Goal: Task Accomplishment & Management: Use online tool/utility

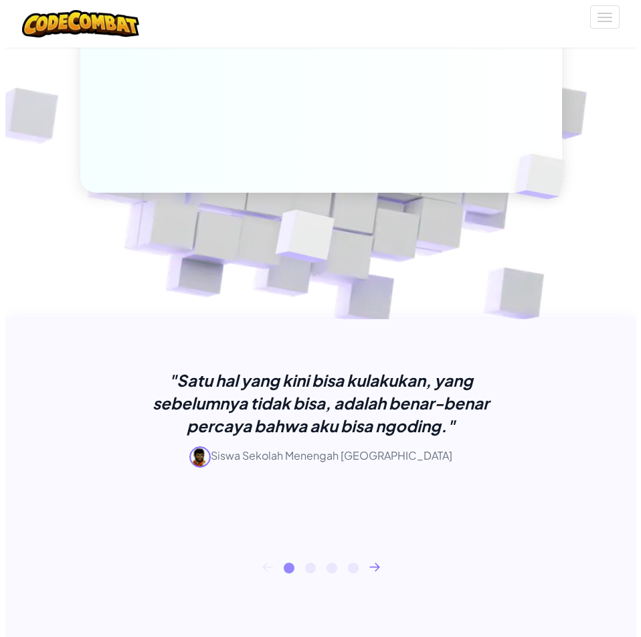
scroll to position [134, 0]
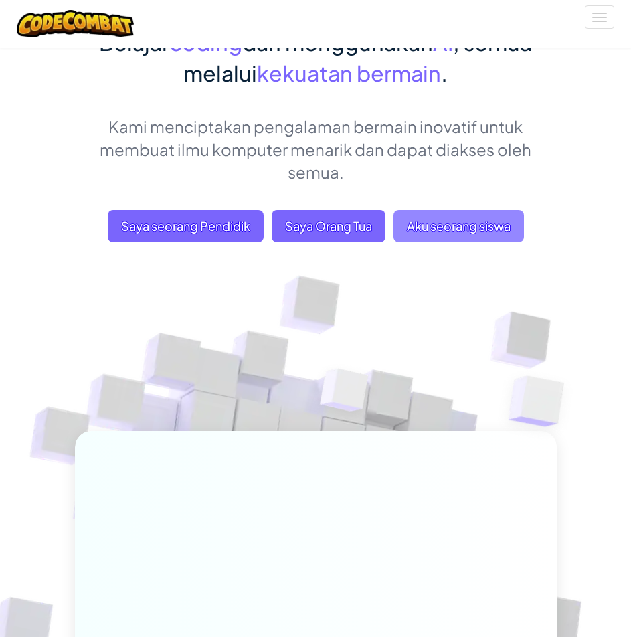
click at [473, 219] on span "Aku seorang siswa" at bounding box center [458, 226] width 130 height 32
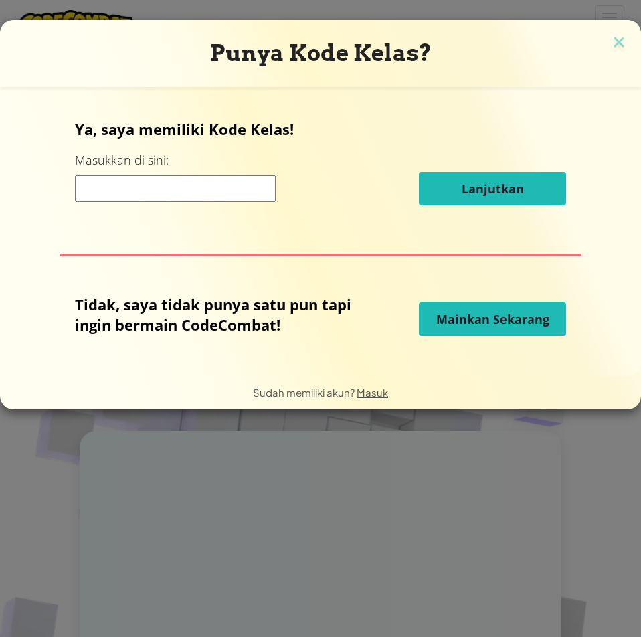
click at [487, 311] on span "Mainkan Sekarang" at bounding box center [492, 319] width 113 height 16
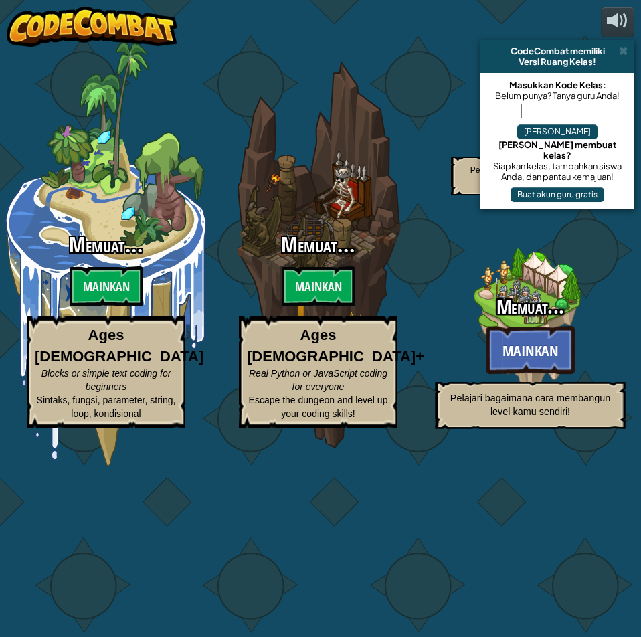
select select "id"
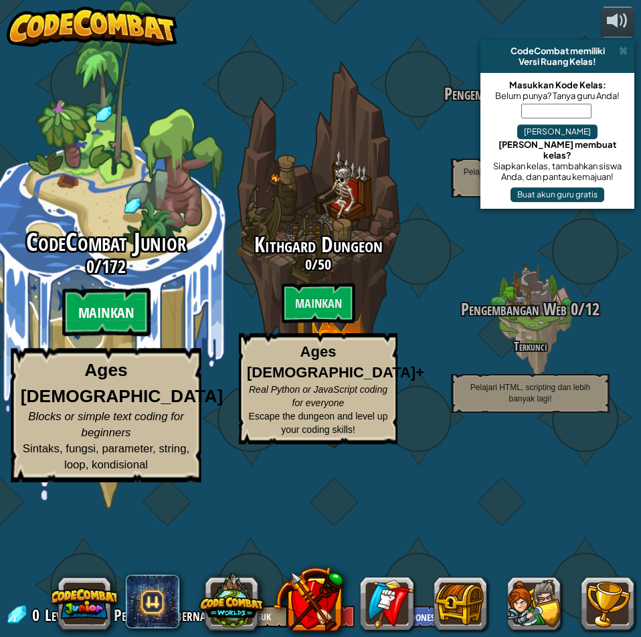
click at [114, 336] on btn "Mainkan" at bounding box center [106, 312] width 88 height 48
select select "id"
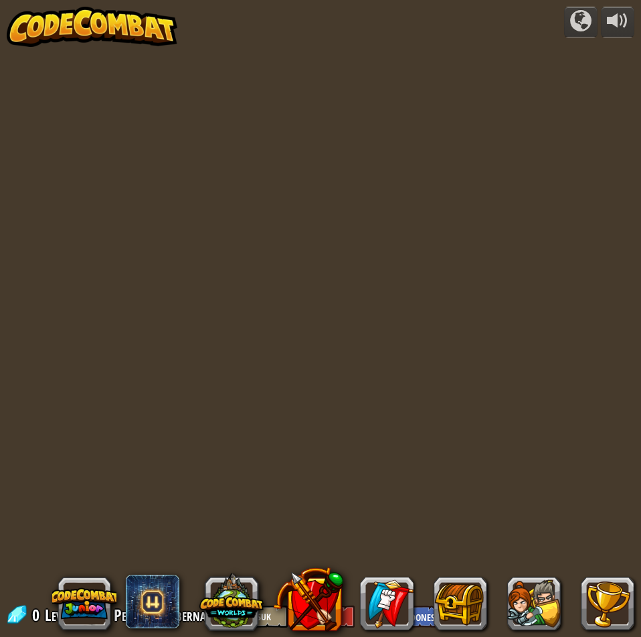
select select "id"
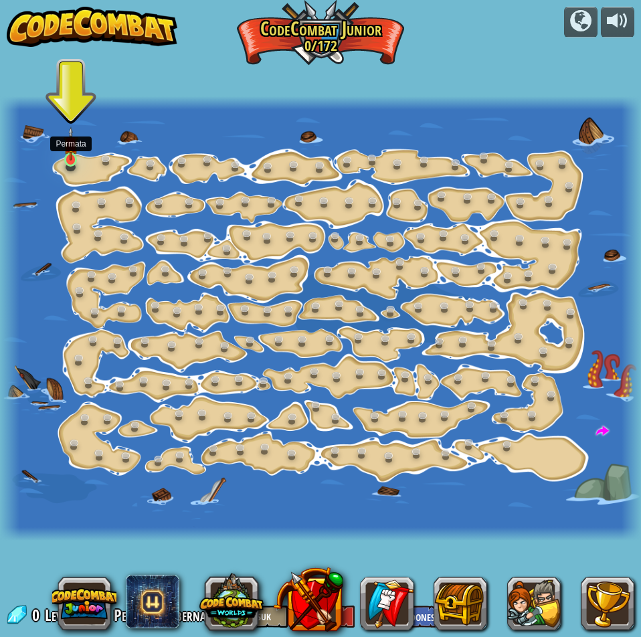
click at [72, 154] on img at bounding box center [71, 143] width 15 height 34
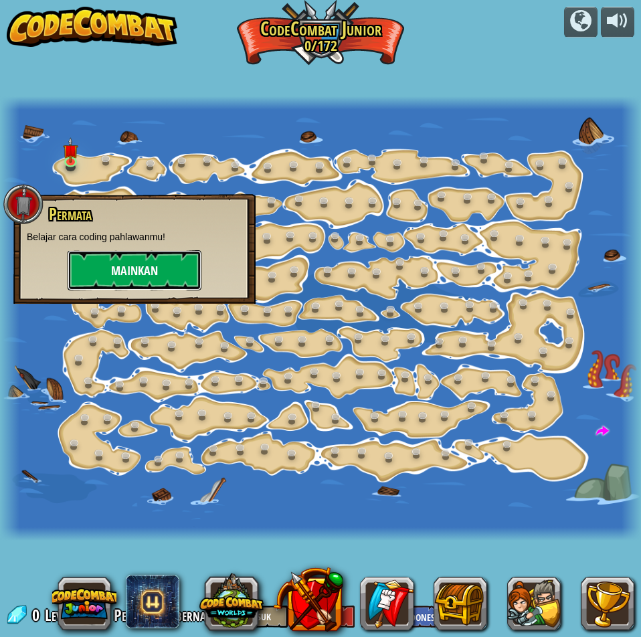
click at [127, 273] on button "Mainkan" at bounding box center [135, 270] width 134 height 40
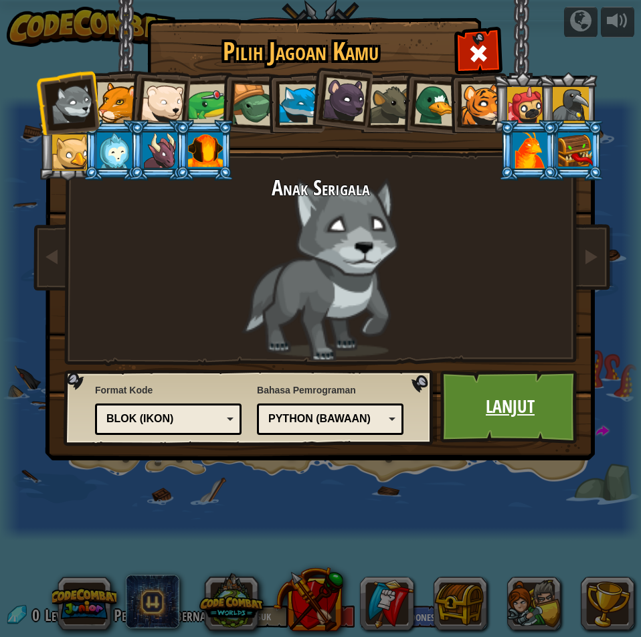
click at [526, 409] on link "Lanjut" at bounding box center [510, 407] width 140 height 74
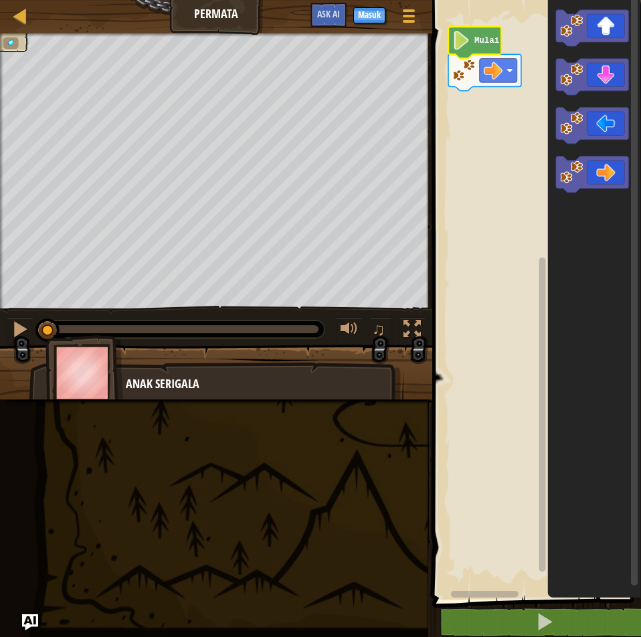
click at [479, 54] on icon "Ruang Kerja Blockly" at bounding box center [474, 42] width 53 height 31
click at [478, 49] on icon "Ruang Kerja Blockly" at bounding box center [474, 42] width 53 height 31
click at [475, 43] on text "Mulai" at bounding box center [486, 40] width 25 height 9
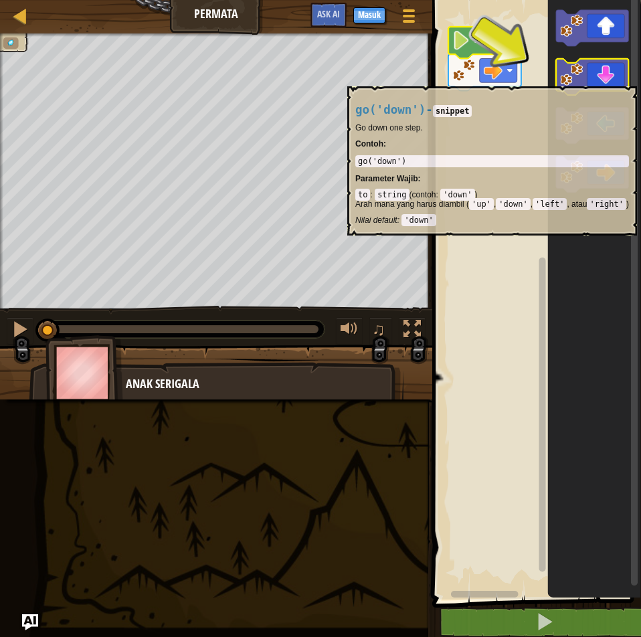
click at [597, 80] on icon "Ruang Kerja Blockly" at bounding box center [592, 77] width 73 height 36
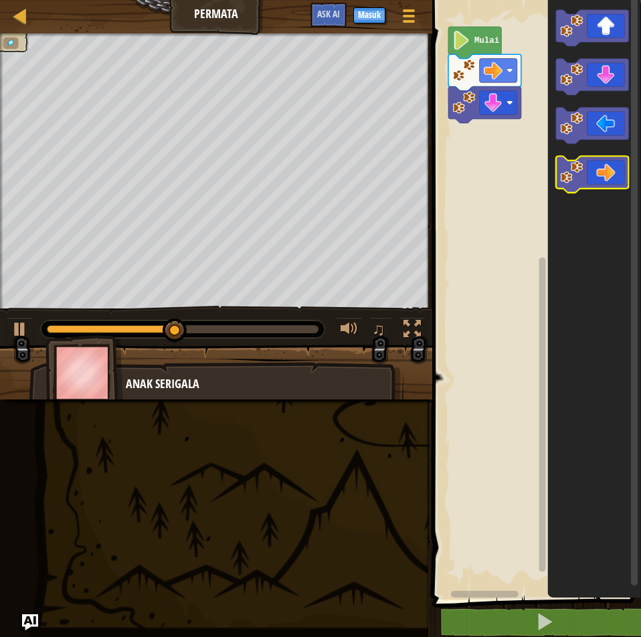
click at [601, 163] on icon "Ruang Kerja Blockly" at bounding box center [592, 174] width 73 height 36
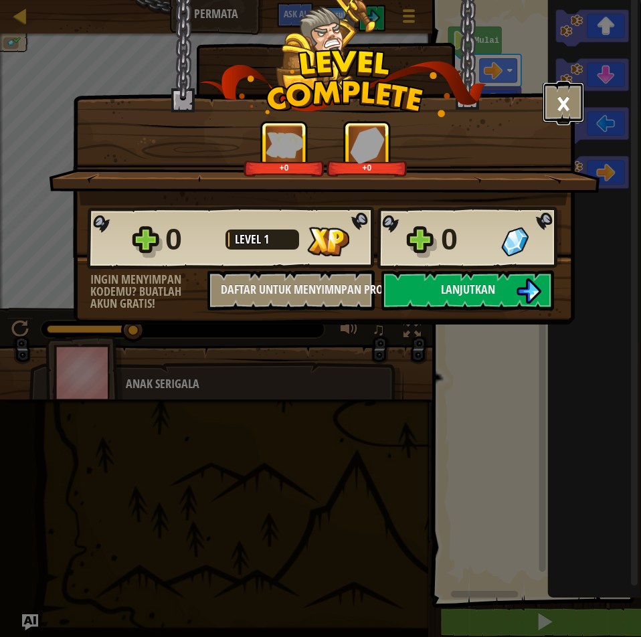
click at [562, 102] on button "×" at bounding box center [562, 102] width 41 height 40
